Goal: Information Seeking & Learning: Check status

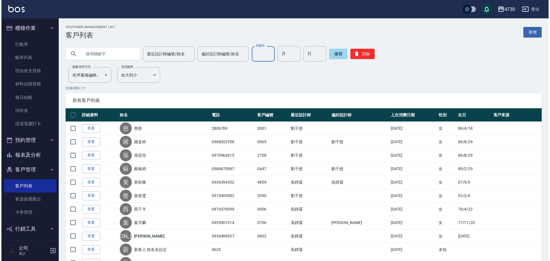
scroll to position [3, 0]
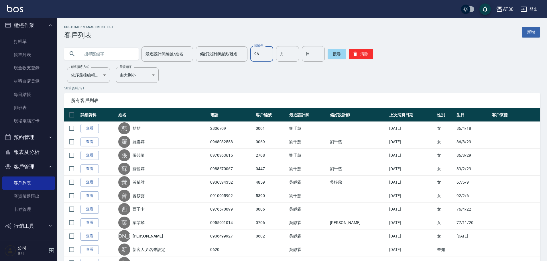
type input "96"
type input "01"
type input "20"
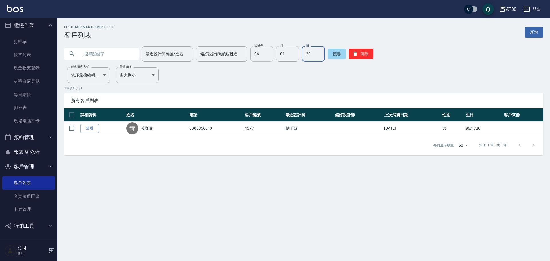
click at [268, 53] on input "96" at bounding box center [261, 53] width 23 height 15
type input "89"
type input "10"
type input "17"
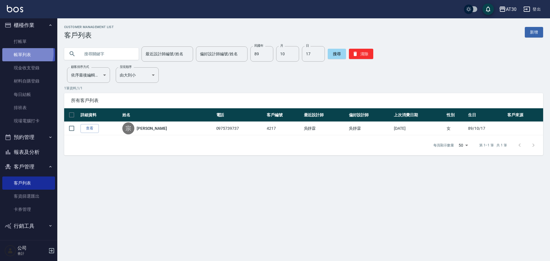
click at [21, 53] on link "帳單列表" at bounding box center [28, 54] width 53 height 13
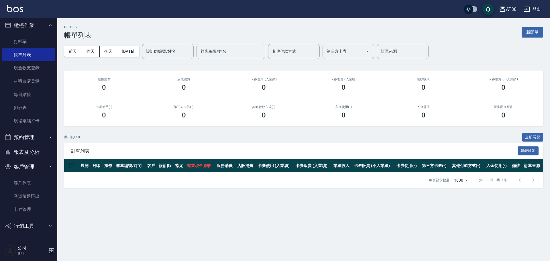
click at [40, 23] on button "櫃檯作業" at bounding box center [28, 25] width 53 height 15
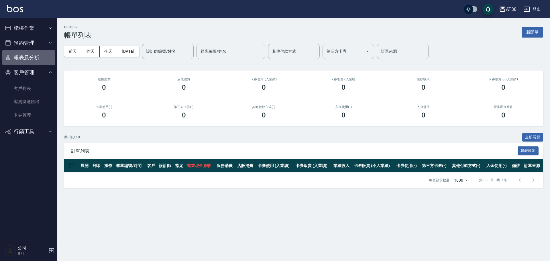
click at [48, 56] on button "報表及分析" at bounding box center [28, 57] width 53 height 15
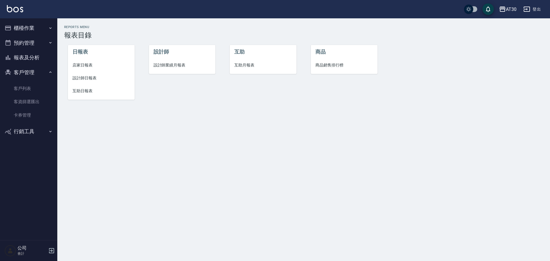
click at [86, 90] on span "互助日報表" at bounding box center [101, 91] width 58 height 6
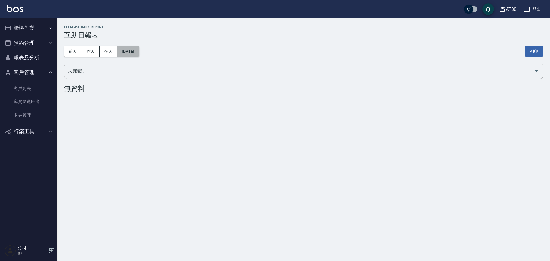
click at [129, 46] on button "[DATE]" at bounding box center [128, 51] width 22 height 11
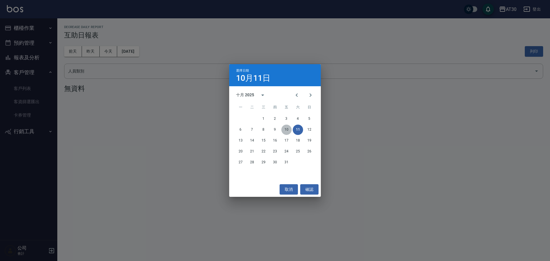
click at [284, 128] on button "10" at bounding box center [286, 130] width 10 height 10
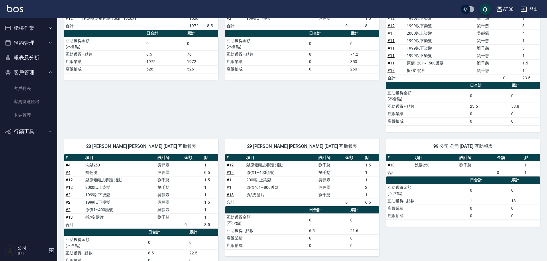
scroll to position [154, 0]
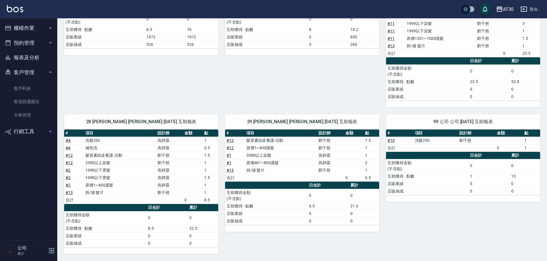
drag, startPoint x: 546, startPoint y: 174, endPoint x: 546, endPoint y: 117, distance: 56.7
click at [546, 116] on div "AT30 [DATE] 互助日報表 列印時間： [DATE][PHONE_NUMBER]:25 Decrease Daily Report 互助日報表 [DA…" at bounding box center [302, 62] width 490 height 397
click at [310, 101] on div "6 [PERSON_NAME] [PERSON_NAME] [DATE] 互助報表 # 項目 設計師 金額 點 # 3 原價1201~1500護髮 [PERS…" at bounding box center [298, 16] width 161 height 184
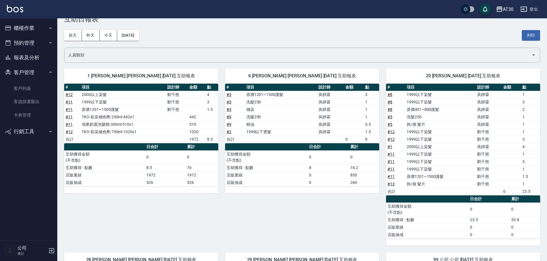
scroll to position [0, 0]
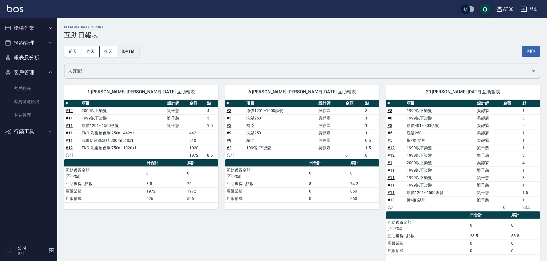
click at [129, 51] on button "[DATE]" at bounding box center [128, 51] width 22 height 11
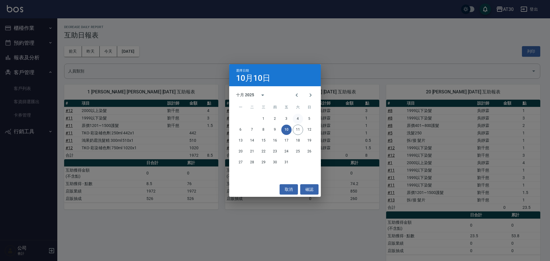
click at [299, 119] on button "4" at bounding box center [298, 119] width 10 height 10
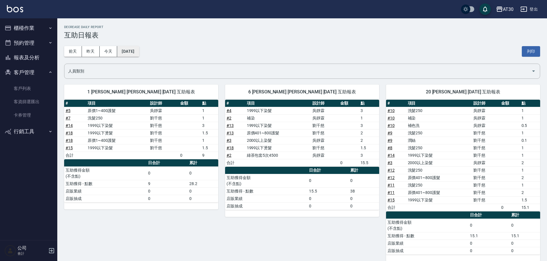
click at [137, 54] on button "[DATE]" at bounding box center [128, 51] width 22 height 11
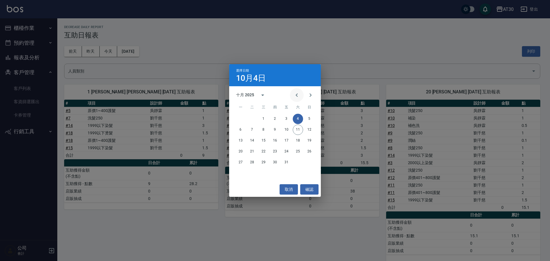
click at [295, 96] on icon "Previous month" at bounding box center [296, 95] width 7 height 7
click at [252, 161] on button "30" at bounding box center [252, 162] width 10 height 10
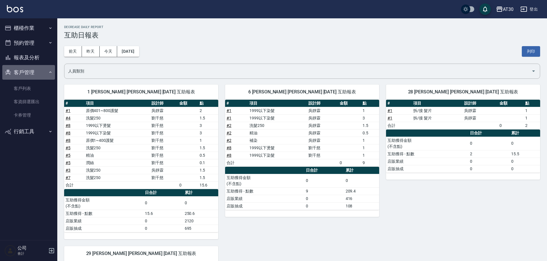
click at [31, 72] on button "客戶管理" at bounding box center [28, 72] width 53 height 15
click at [39, 70] on button "客戶管理" at bounding box center [28, 72] width 53 height 15
click at [32, 88] on link "客戶列表" at bounding box center [28, 88] width 53 height 13
